Goal: Task Accomplishment & Management: Complete application form

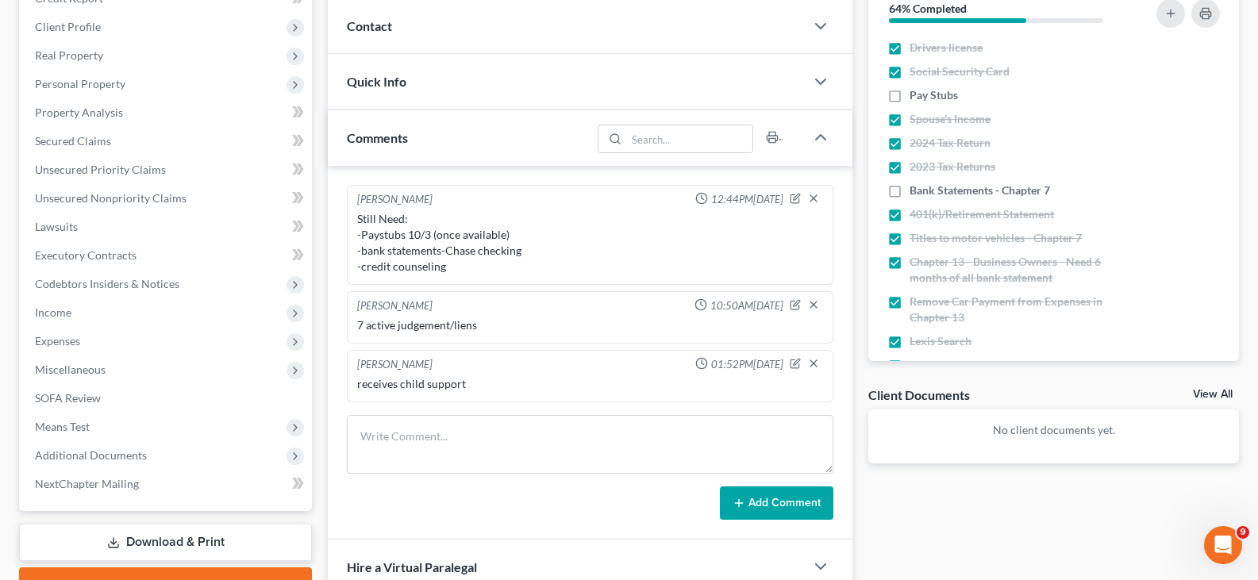
scroll to position [238, 0]
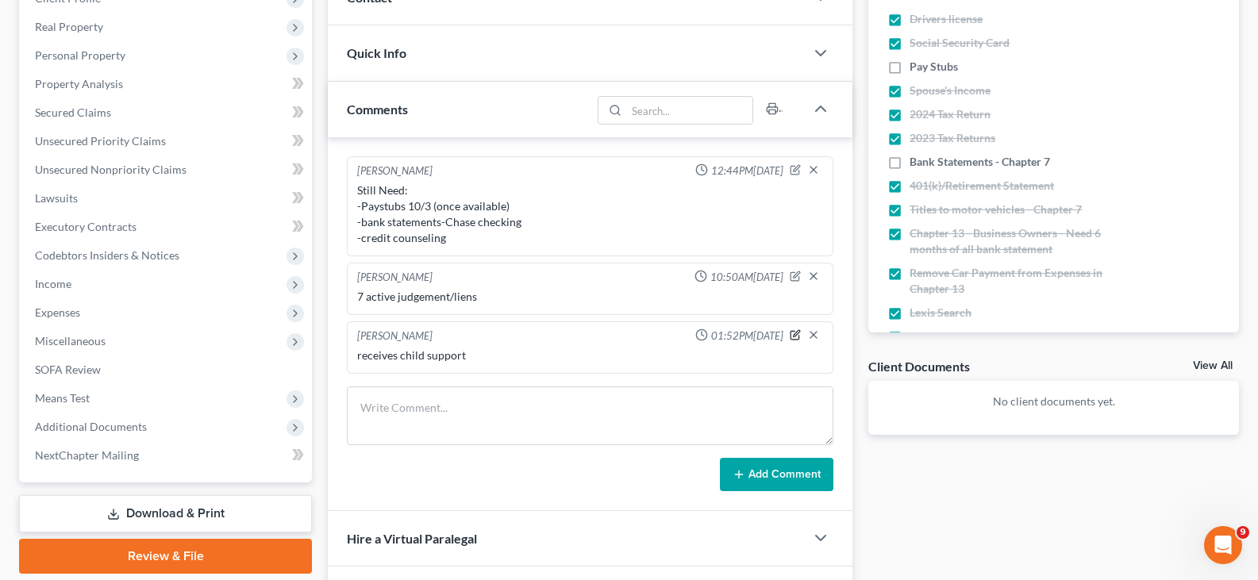
click at [793, 336] on icon "button" at bounding box center [795, 334] width 11 height 11
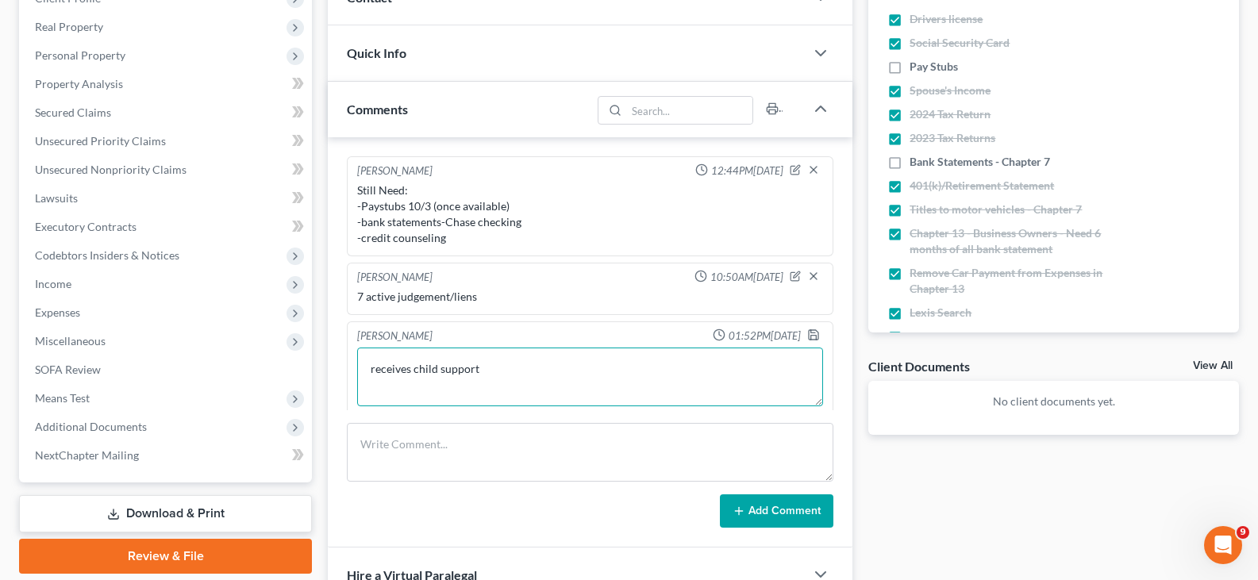
click at [413, 370] on textarea "receives child support" at bounding box center [590, 377] width 466 height 59
type textarea "receives $50 a week for child support"
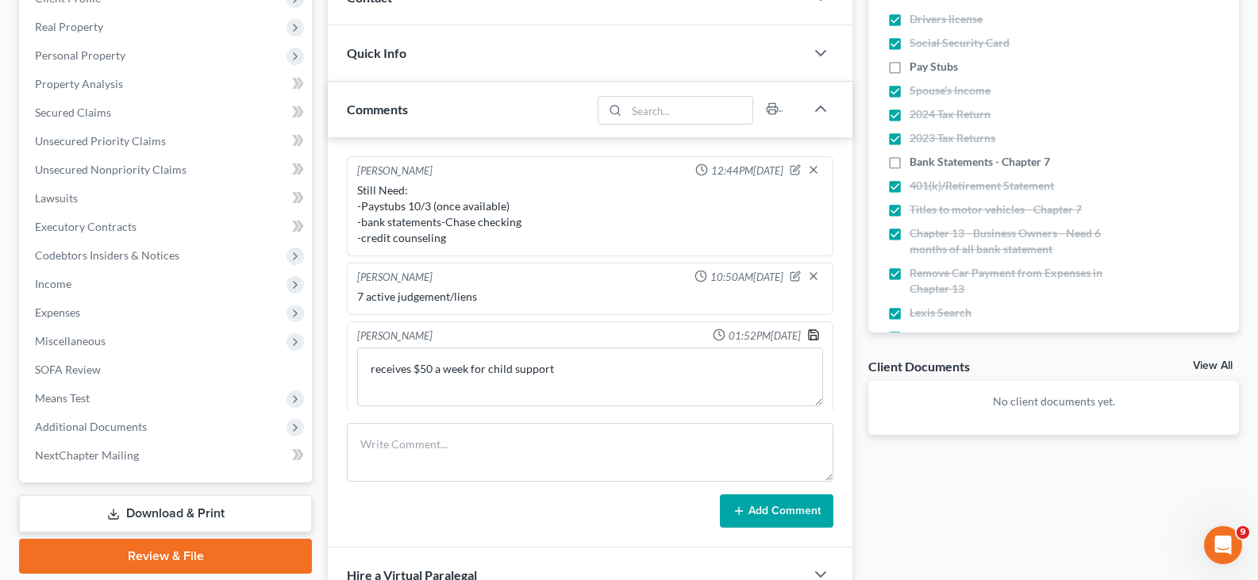
click at [807, 335] on icon "button" at bounding box center [813, 335] width 13 height 13
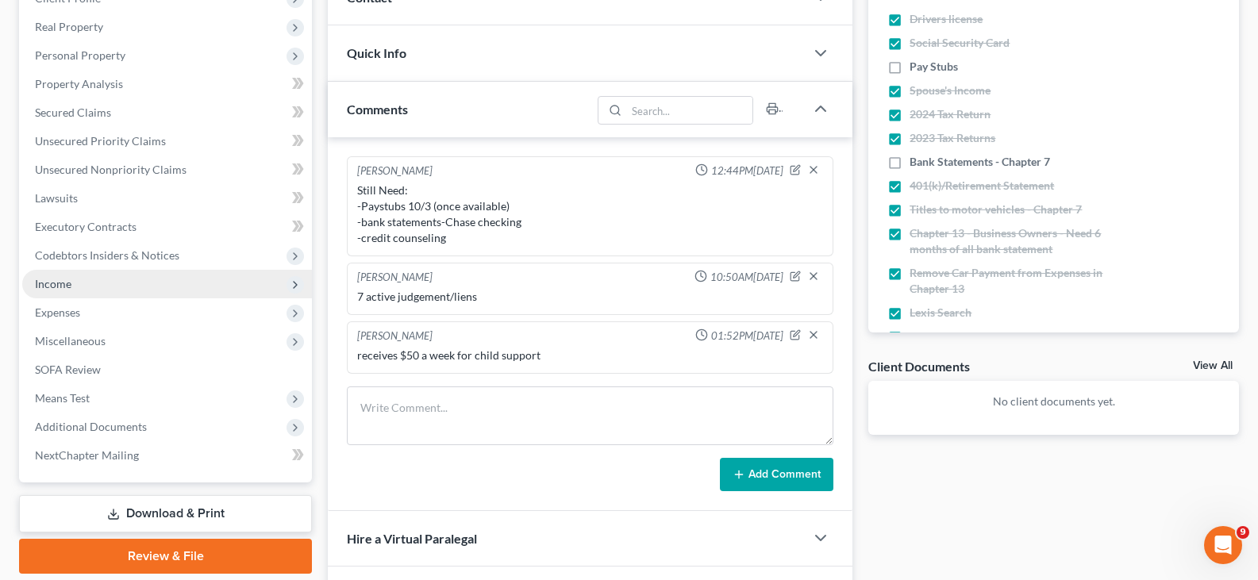
click at [51, 284] on span "Income" at bounding box center [53, 283] width 37 height 13
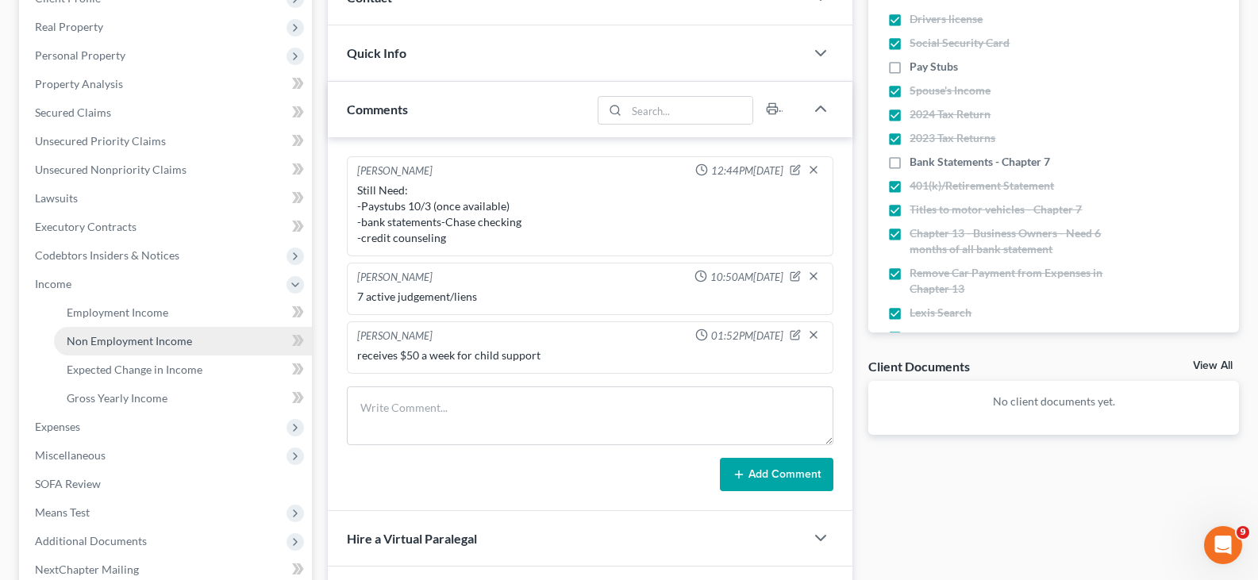
click at [83, 345] on span "Non Employment Income" at bounding box center [129, 340] width 125 height 13
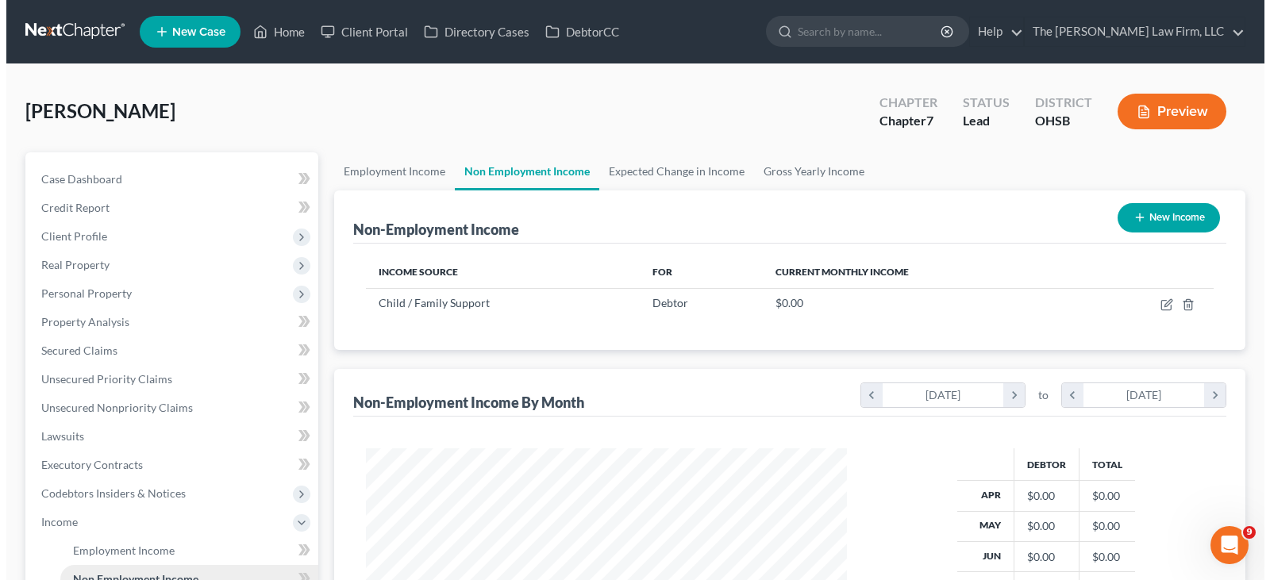
scroll to position [285, 513]
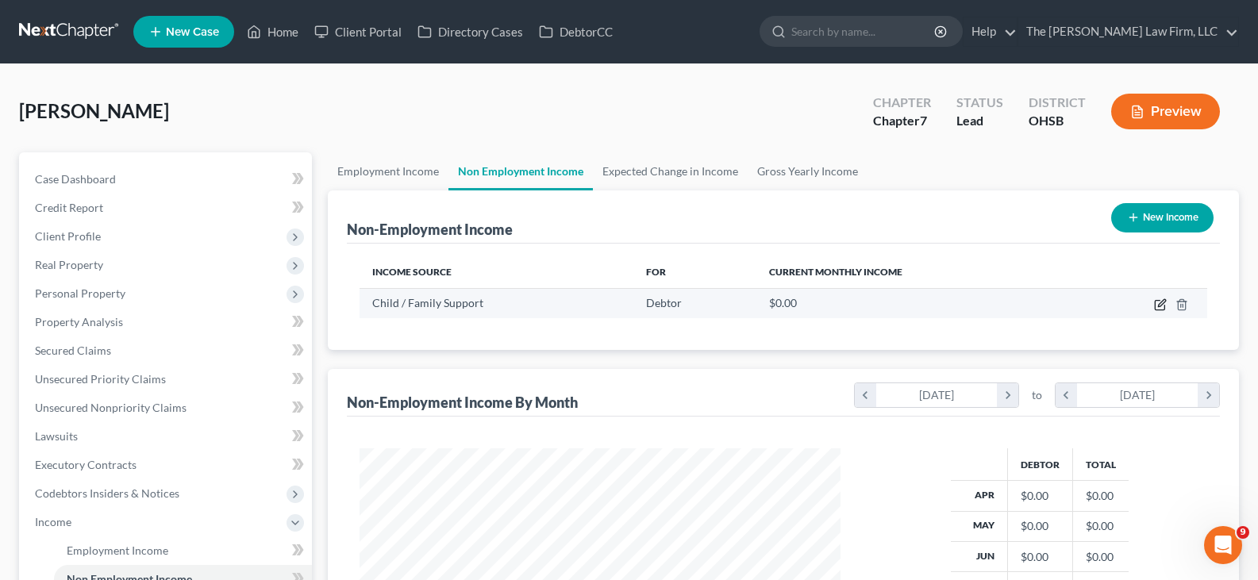
click at [1158, 307] on icon "button" at bounding box center [1160, 305] width 13 height 13
select select "7"
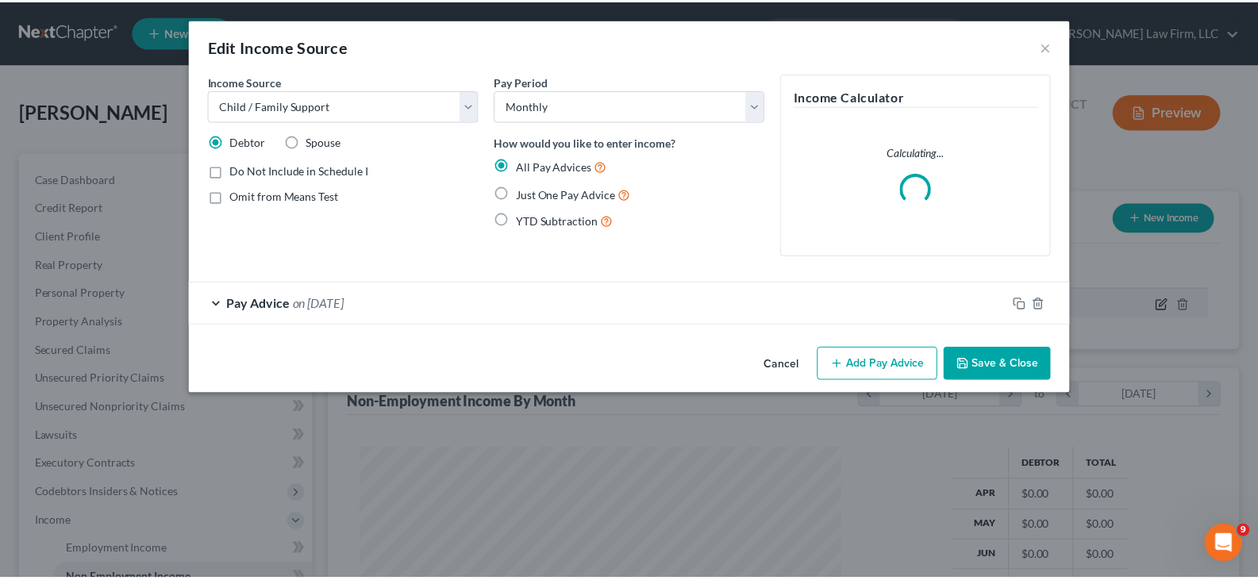
scroll to position [285, 518]
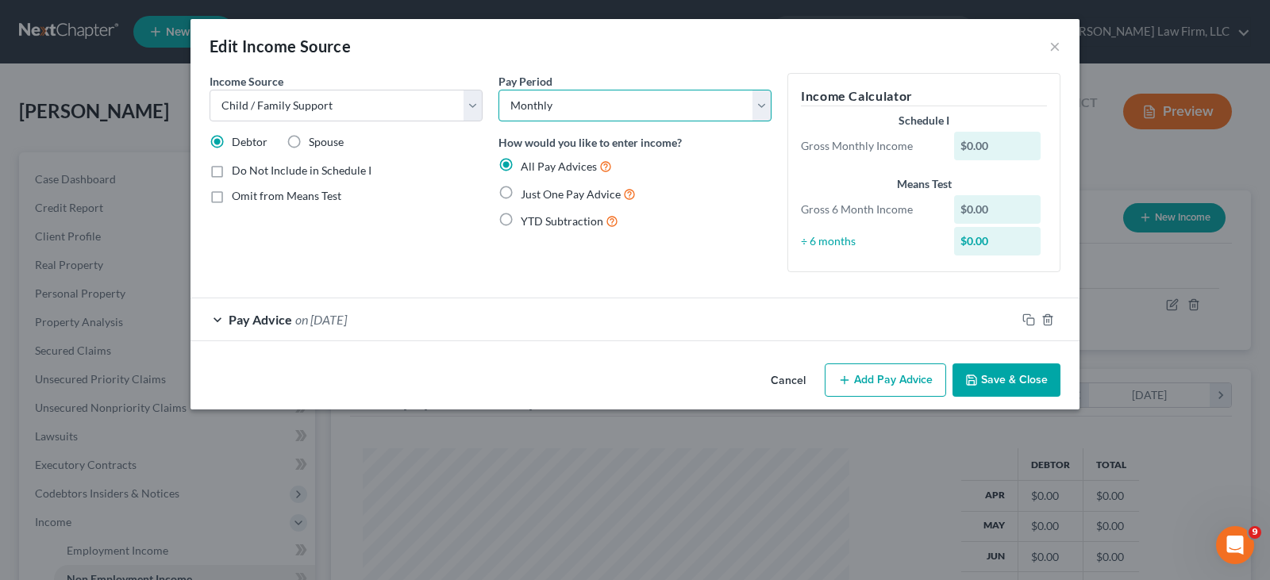
click at [761, 111] on select "Select Monthly Twice Monthly Every Other Week Weekly" at bounding box center [635, 106] width 273 height 32
select select "3"
click at [499, 90] on select "Select Monthly Twice Monthly Every Other Week Weekly" at bounding box center [635, 106] width 273 height 32
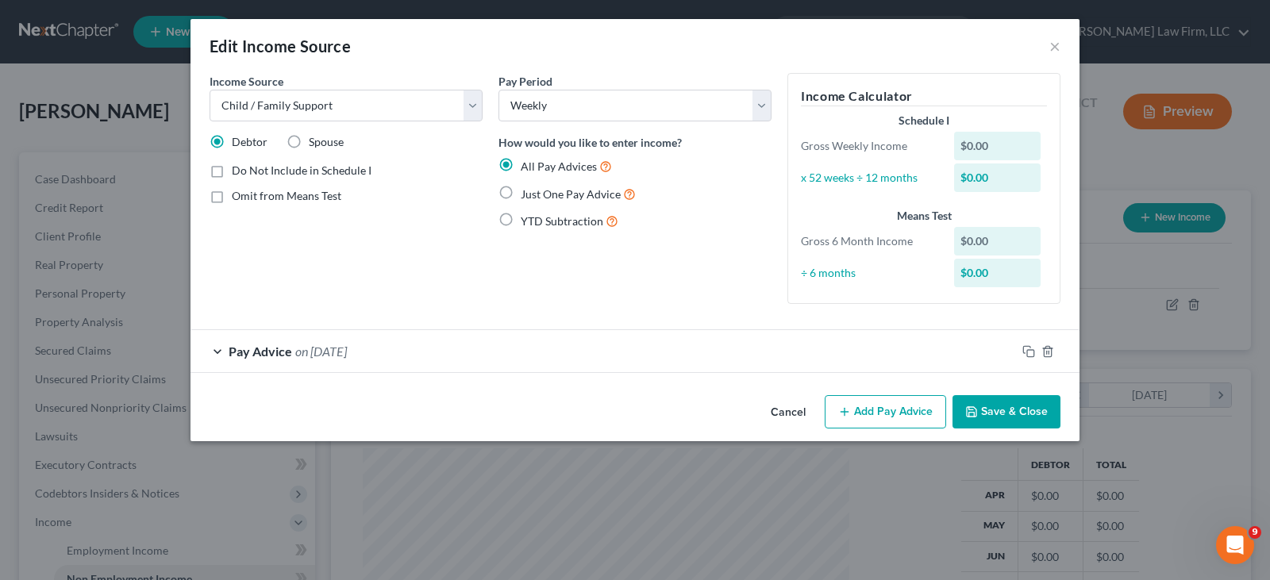
click at [521, 193] on label "Just One Pay Advice" at bounding box center [578, 194] width 115 height 18
click at [527, 193] on input "Just One Pay Advice" at bounding box center [532, 190] width 10 height 10
radio input "true"
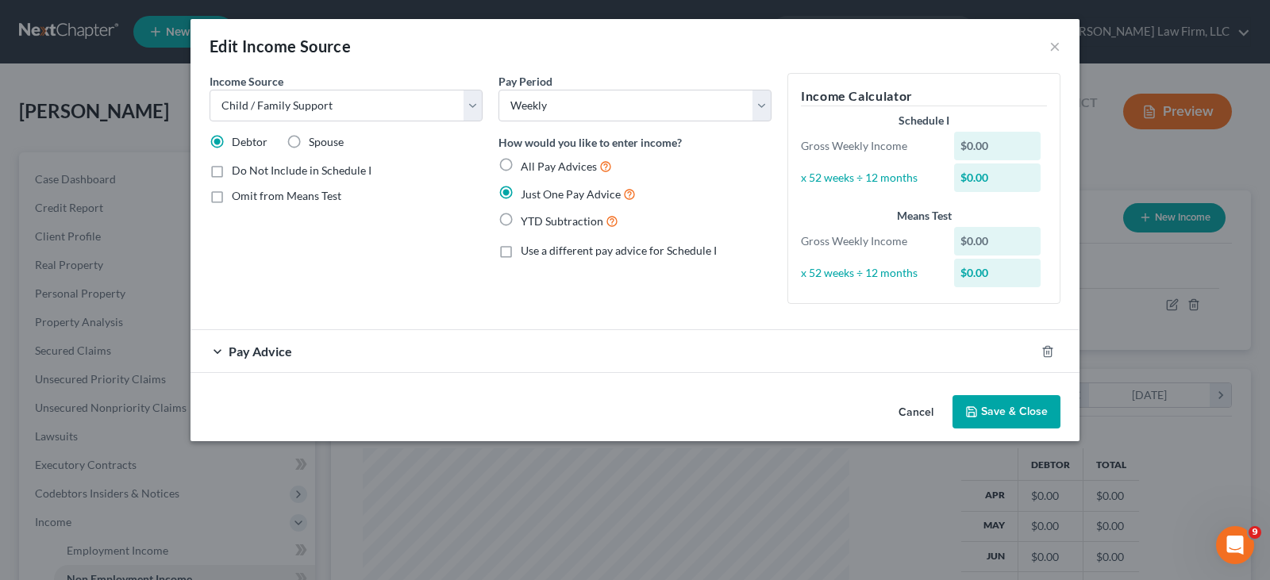
click at [218, 353] on div "Pay Advice" at bounding box center [613, 351] width 845 height 42
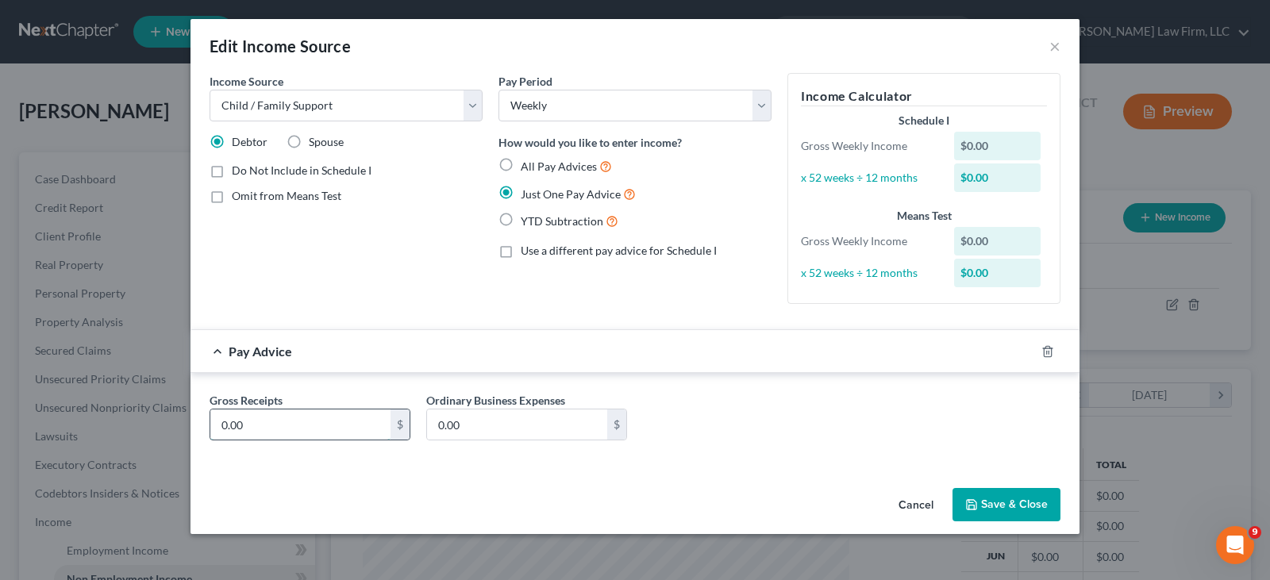
click at [240, 431] on input "0.00" at bounding box center [300, 425] width 180 height 30
type input "50.00"
click at [993, 505] on button "Save & Close" at bounding box center [1007, 504] width 108 height 33
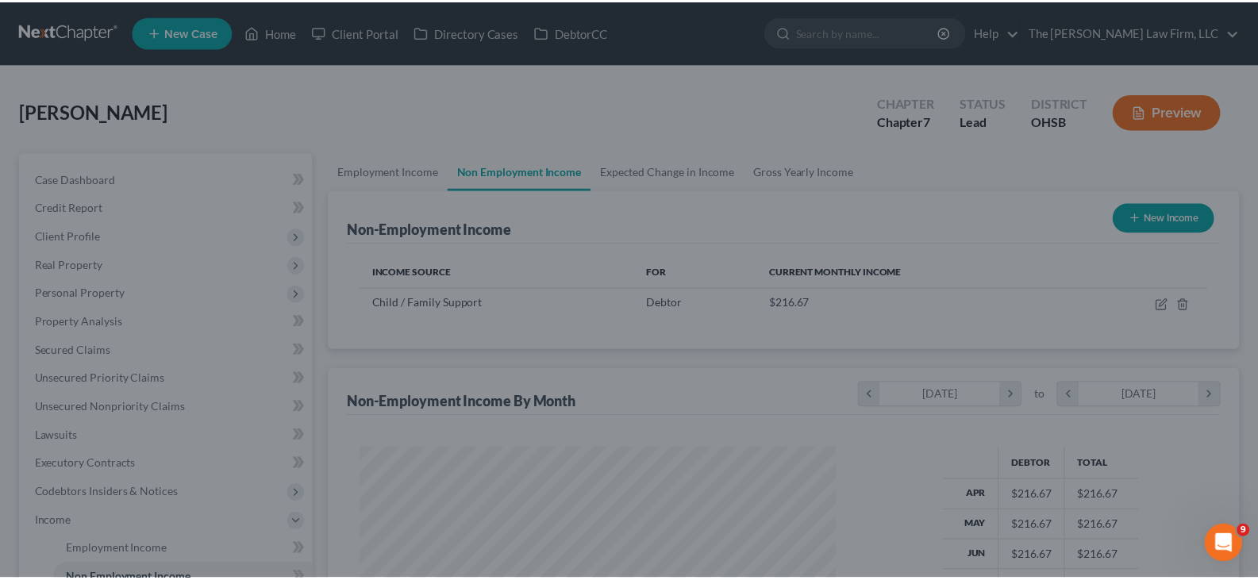
scroll to position [793637, 793409]
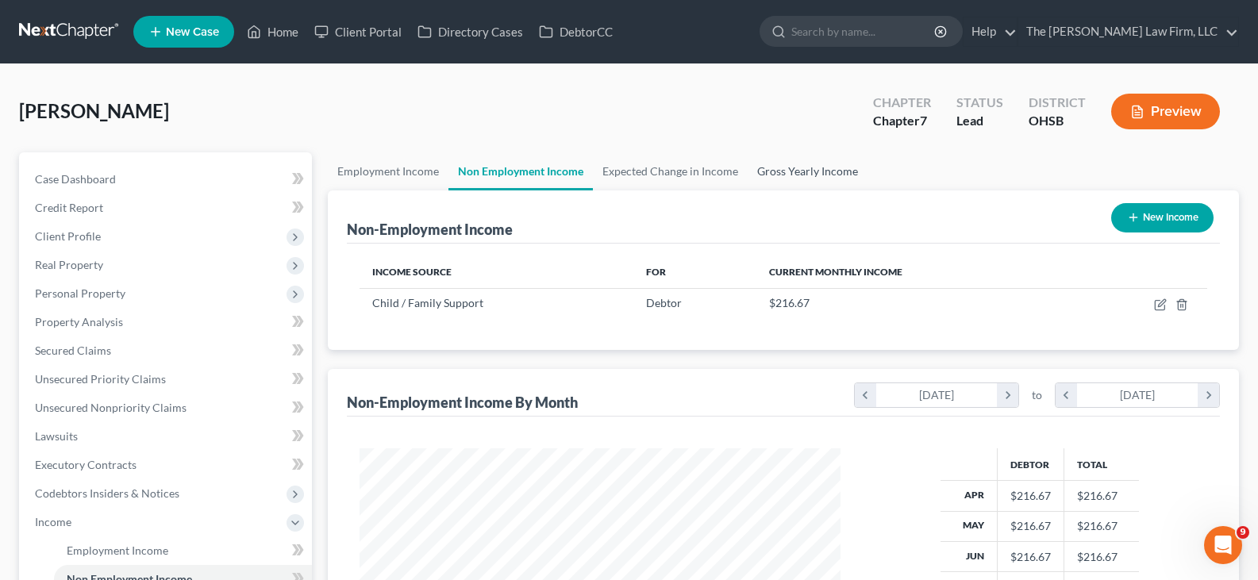
click at [798, 172] on link "Gross Yearly Income" at bounding box center [808, 171] width 120 height 38
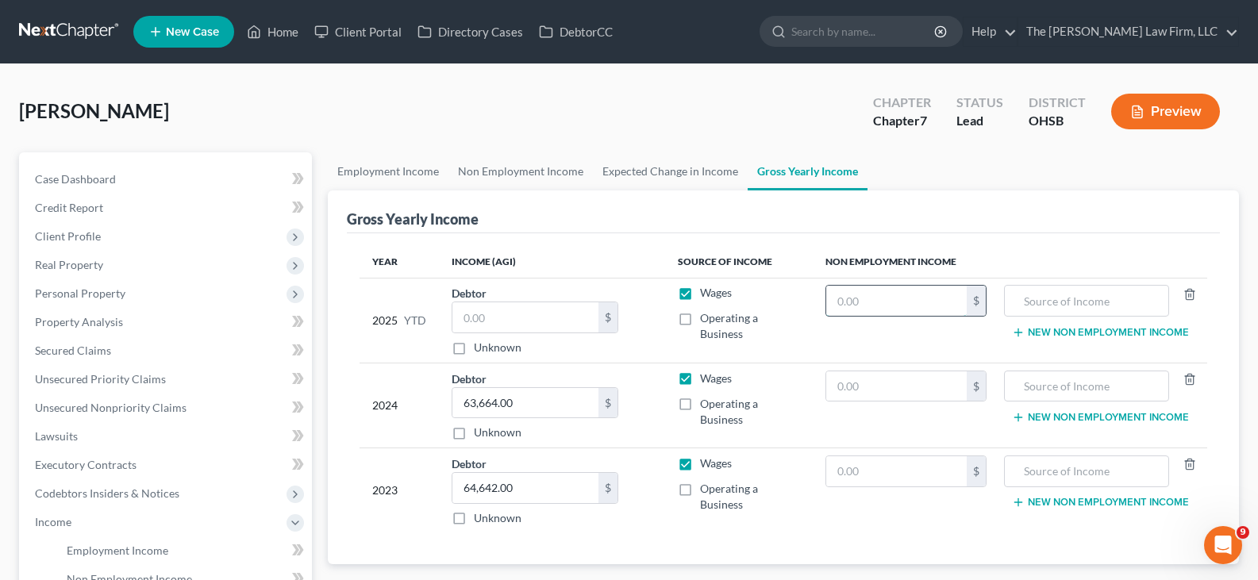
click at [851, 304] on input "text" at bounding box center [896, 301] width 141 height 30
type input "2,000"
click at [1077, 295] on input "text" at bounding box center [1087, 301] width 148 height 30
type input "child support"
click at [555, 322] on input "text" at bounding box center [526, 317] width 146 height 30
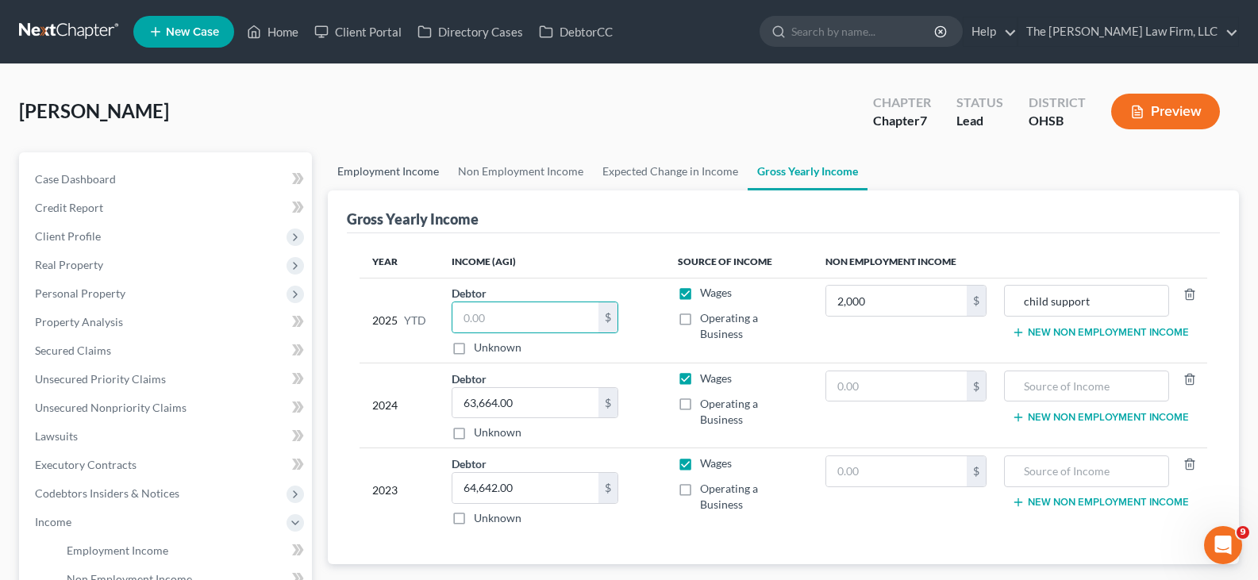
click at [411, 171] on link "Employment Income" at bounding box center [388, 171] width 121 height 38
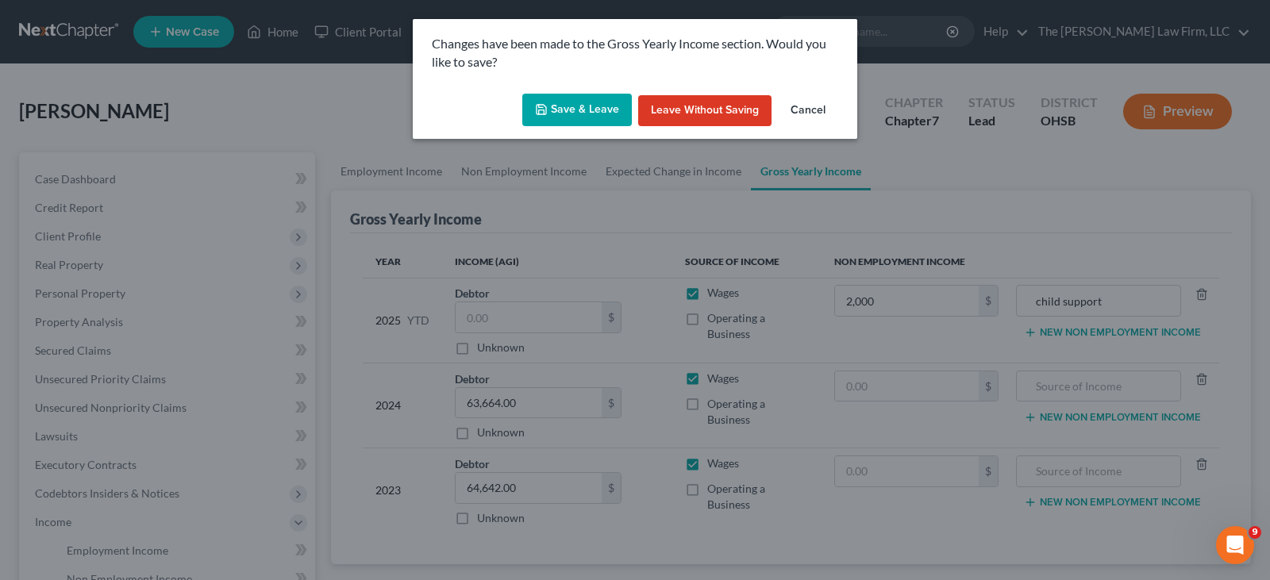
click at [576, 104] on button "Save & Leave" at bounding box center [577, 110] width 110 height 33
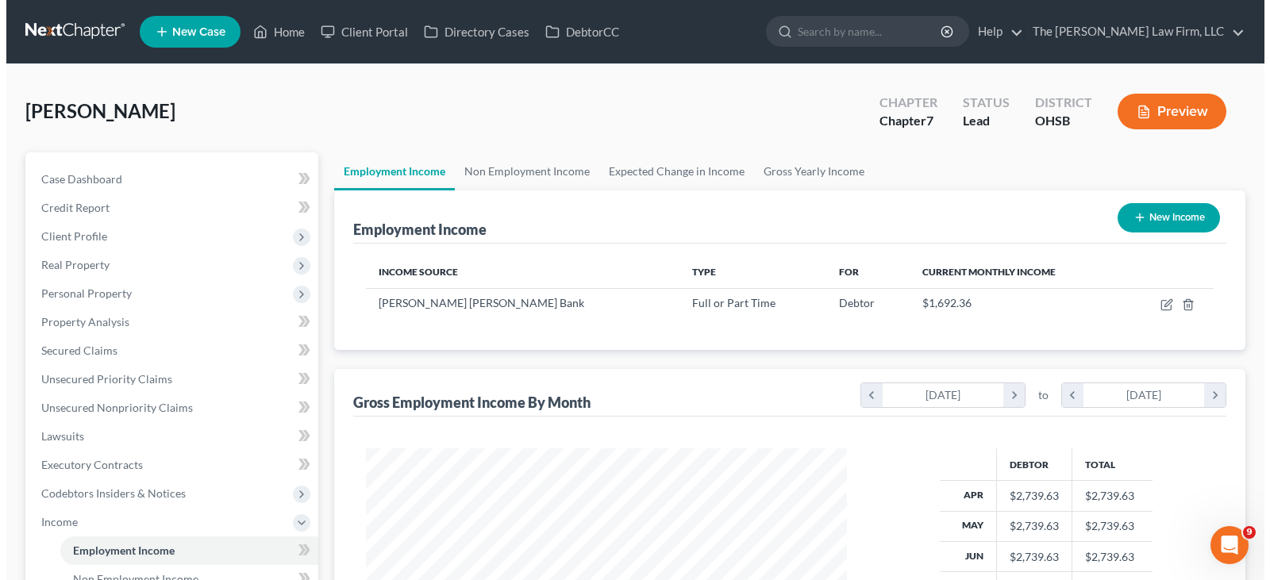
scroll to position [285, 513]
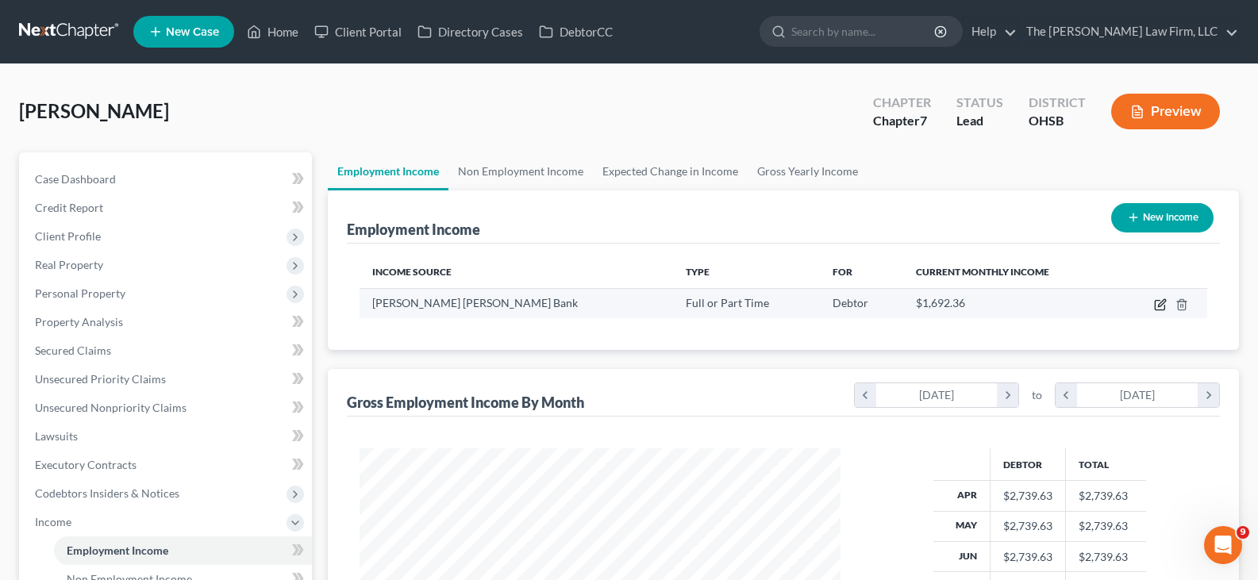
click at [1161, 307] on icon "button" at bounding box center [1160, 305] width 13 height 13
select select "0"
select select "36"
select select "2"
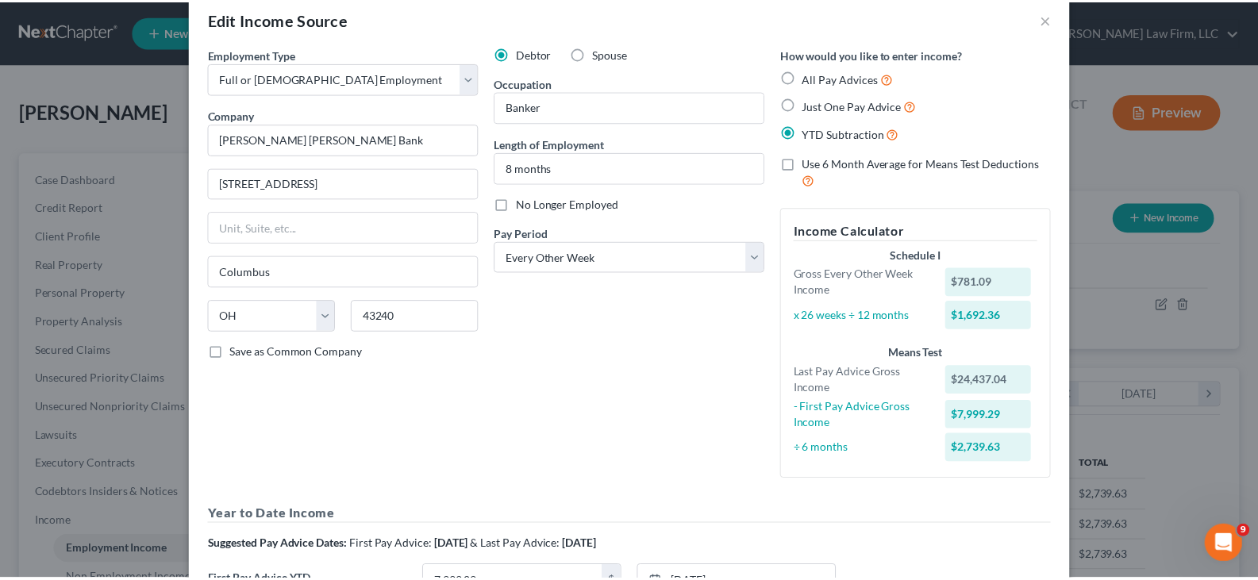
scroll to position [0, 0]
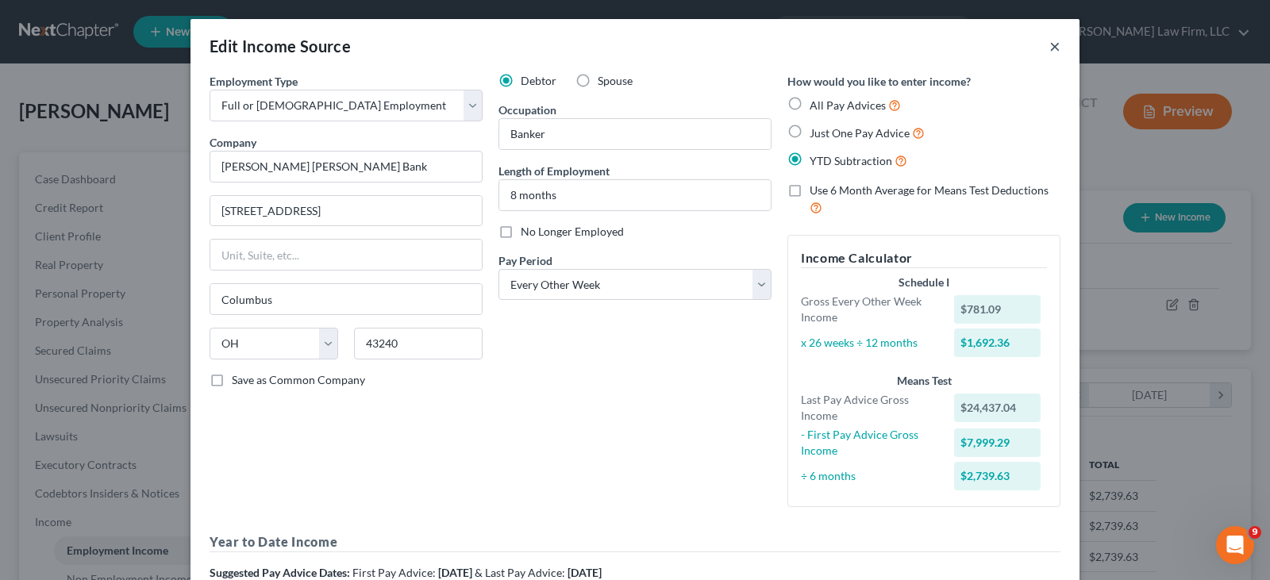
click at [1050, 44] on button "×" at bounding box center [1055, 46] width 11 height 19
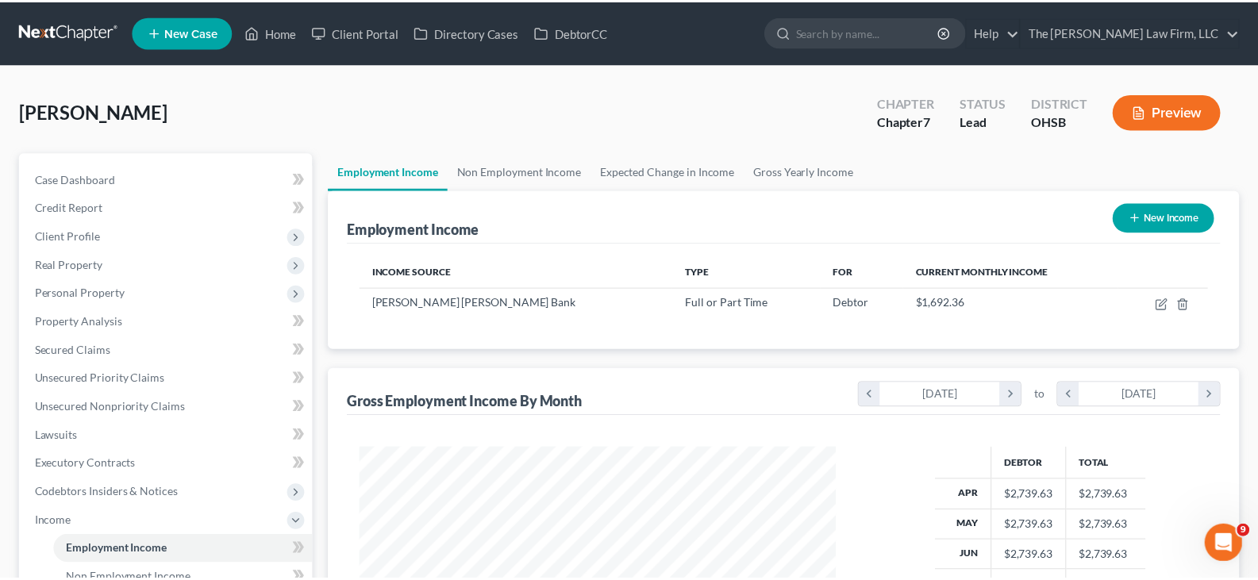
scroll to position [793637, 793409]
